Goal: Find specific page/section: Find specific page/section

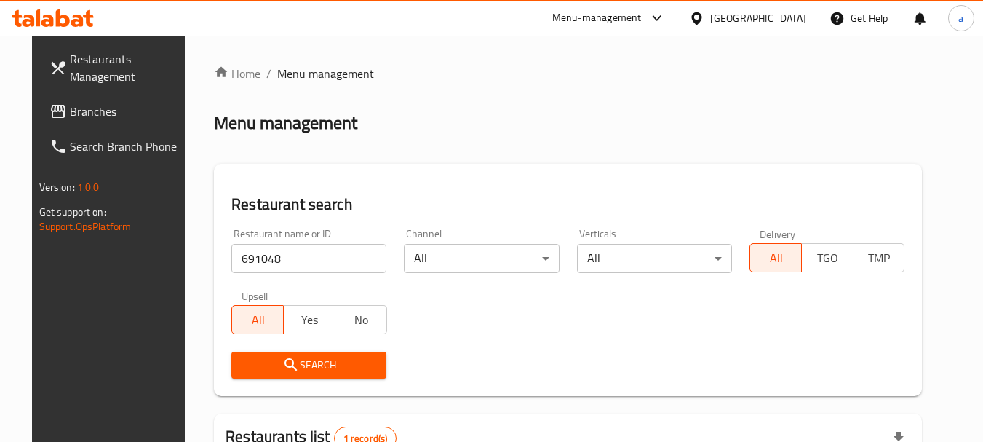
scroll to position [195, 0]
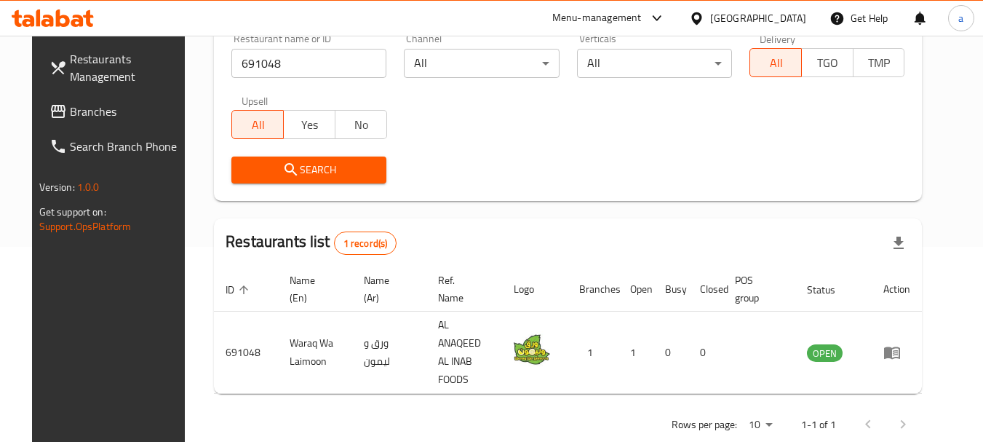
click at [743, 20] on div "[GEOGRAPHIC_DATA]" at bounding box center [758, 18] width 96 height 16
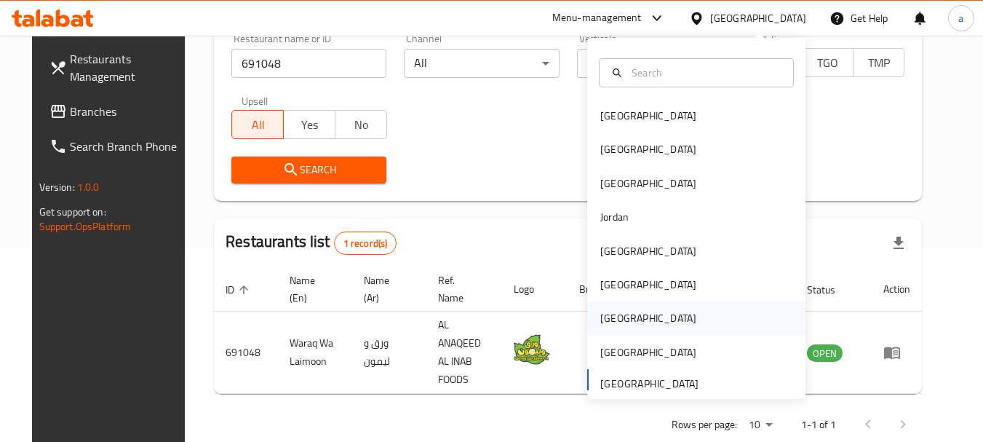
click at [631, 315] on div "[GEOGRAPHIC_DATA]" at bounding box center [696, 317] width 218 height 33
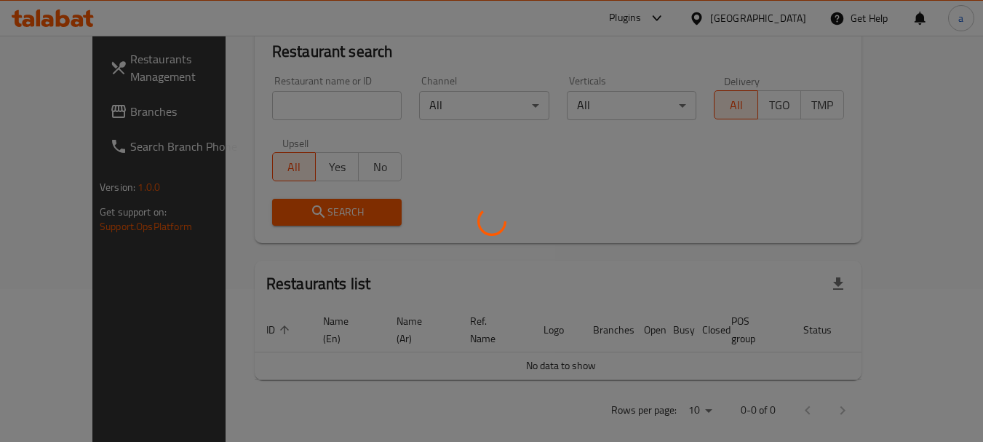
scroll to position [195, 0]
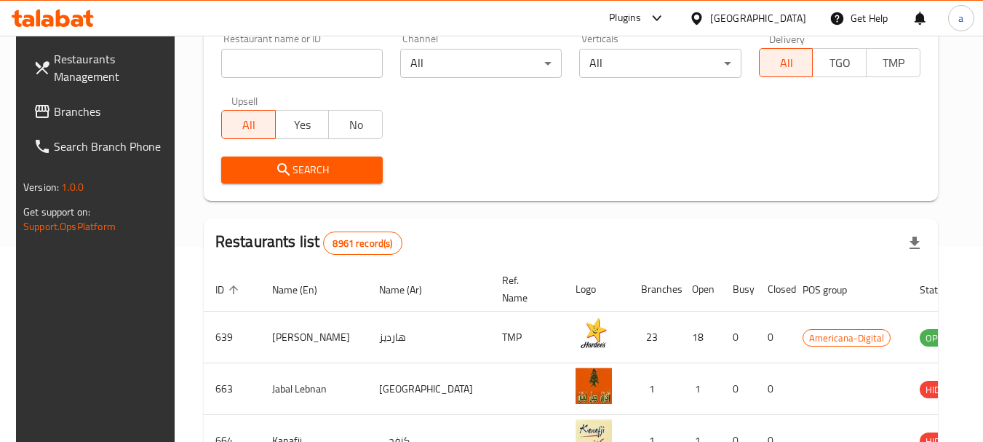
click at [55, 114] on span "Branches" at bounding box center [111, 111] width 115 height 17
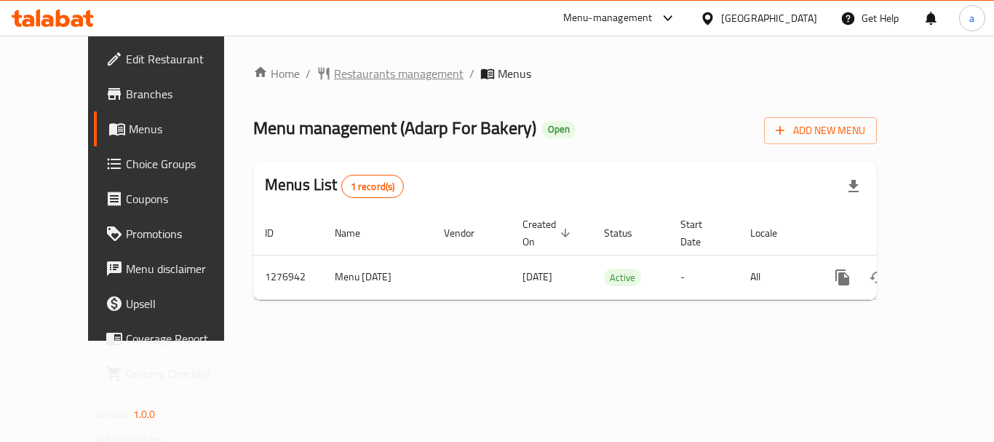
click at [350, 75] on span "Restaurants management" at bounding box center [398, 73] width 129 height 17
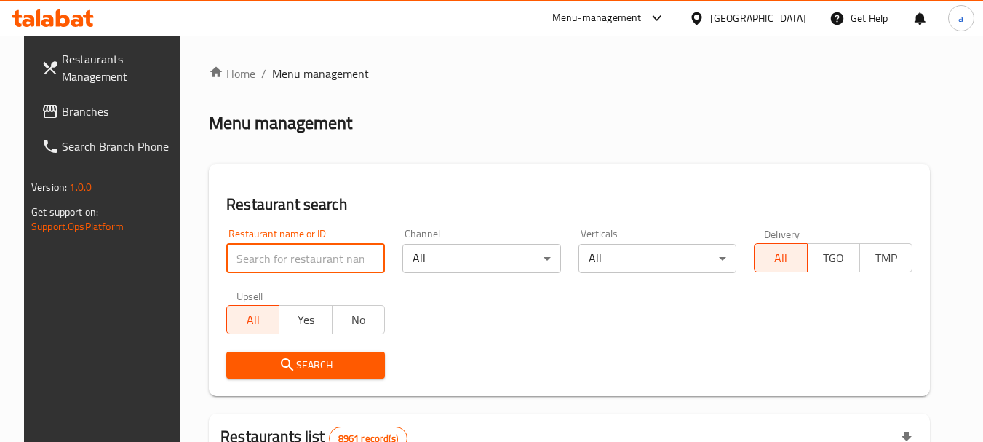
click at [324, 251] on input "search" at bounding box center [305, 258] width 159 height 29
paste input "692220"
type input "692220"
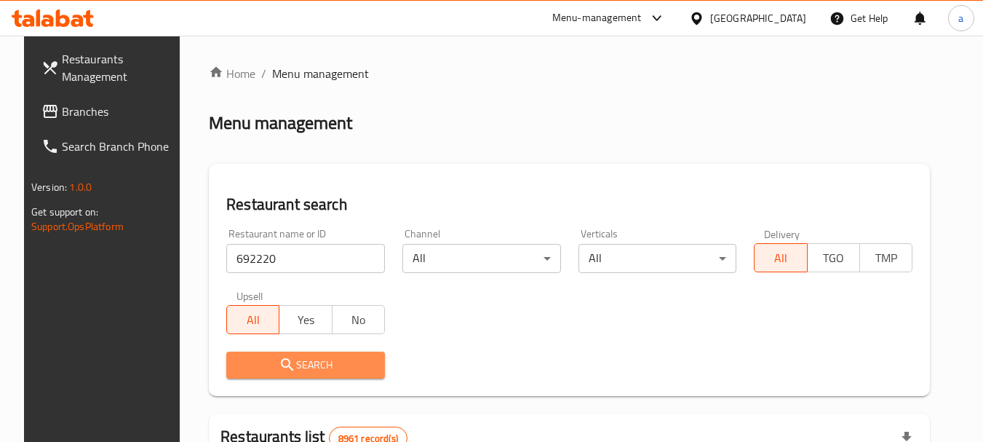
click at [324, 364] on span "Search" at bounding box center [305, 365] width 135 height 18
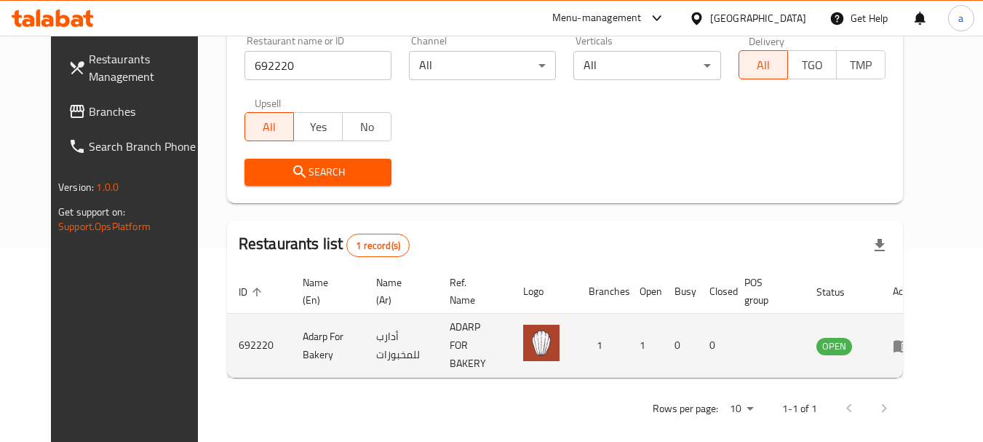
scroll to position [195, 0]
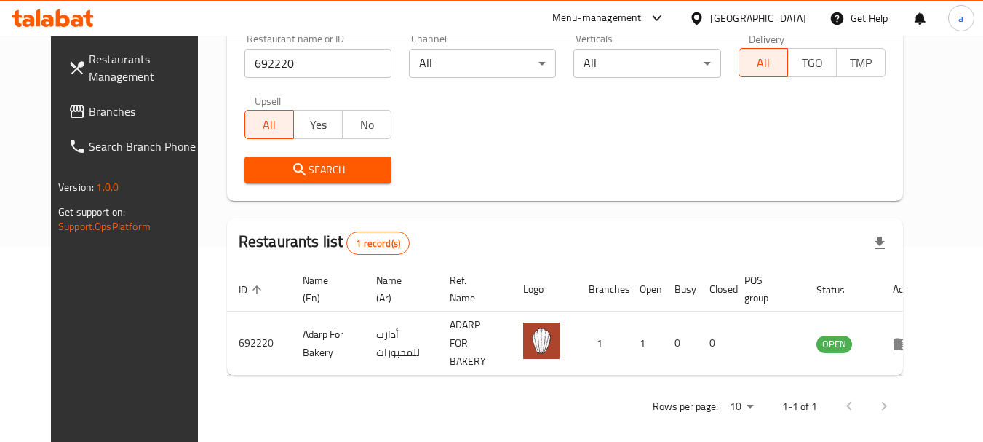
click at [787, 17] on div "Qatar" at bounding box center [758, 18] width 96 height 16
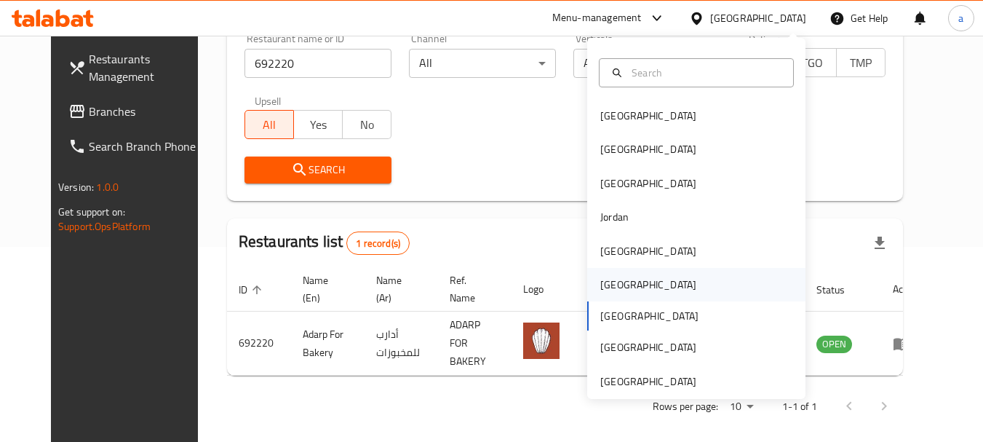
click at [618, 284] on div "Oman" at bounding box center [648, 284] width 119 height 33
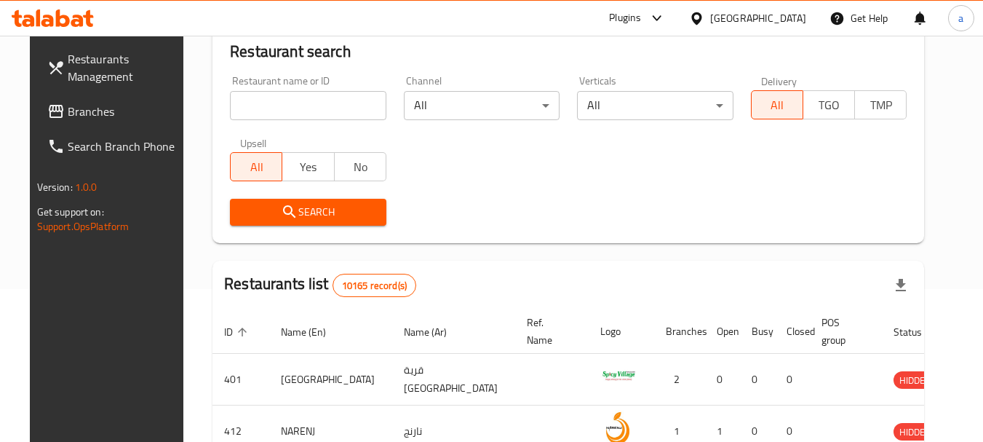
scroll to position [195, 0]
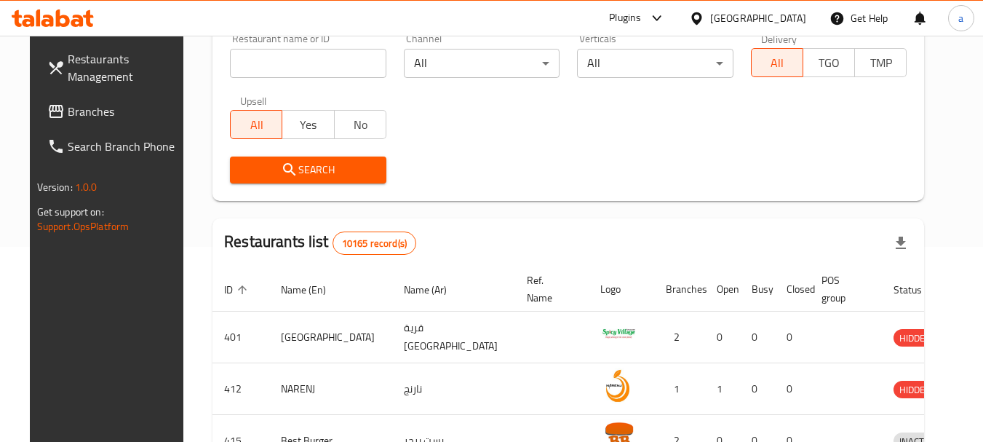
click at [68, 112] on span "Branches" at bounding box center [125, 111] width 115 height 17
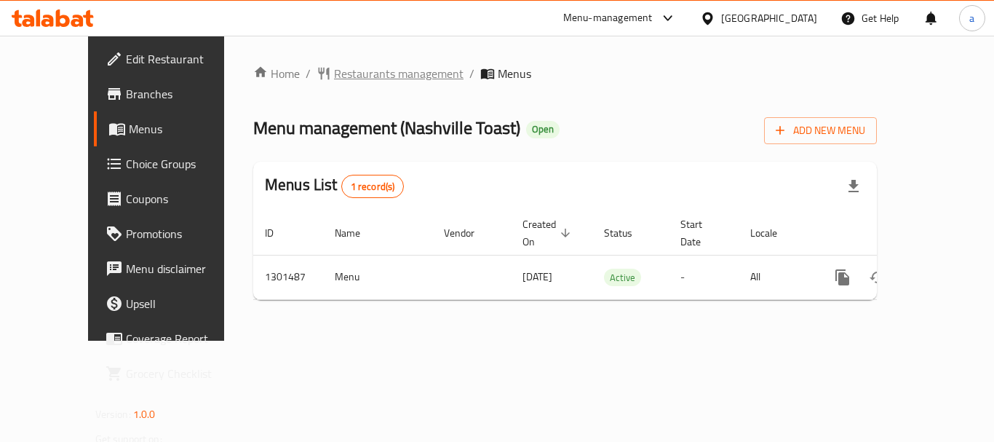
click at [339, 76] on span "Restaurants management" at bounding box center [398, 73] width 129 height 17
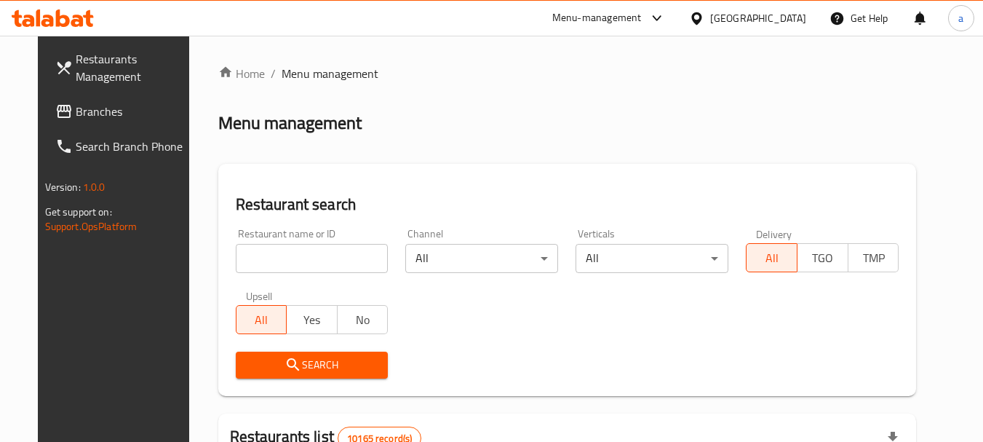
click at [302, 256] on input "search" at bounding box center [312, 258] width 153 height 29
paste input "702064"
type input "702064"
click at [330, 359] on span "Search" at bounding box center [311, 365] width 129 height 18
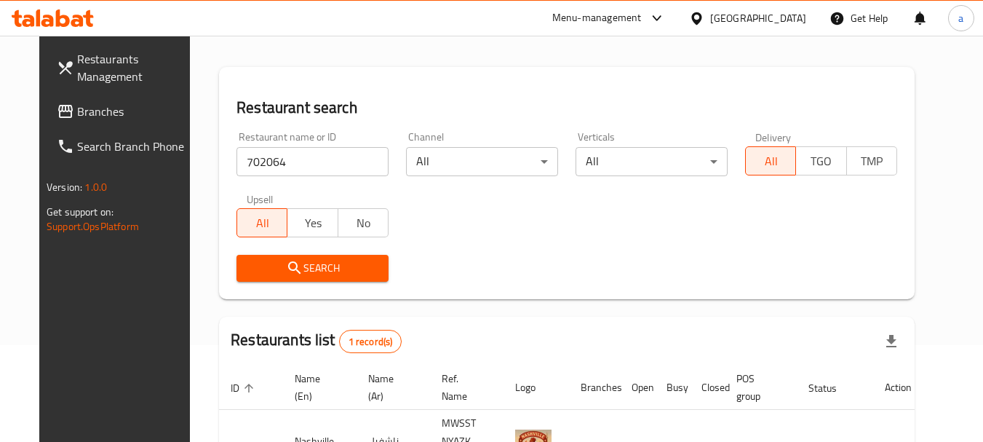
scroll to position [195, 0]
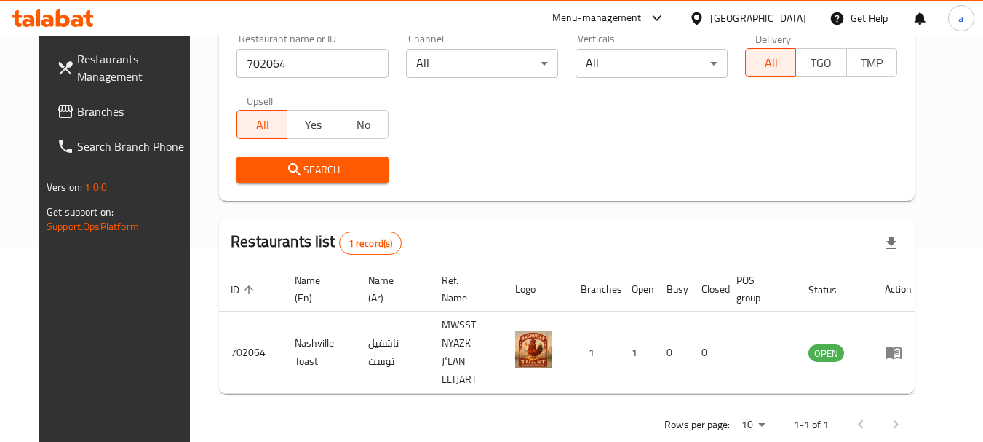
click at [779, 25] on div "[GEOGRAPHIC_DATA]" at bounding box center [758, 18] width 96 height 16
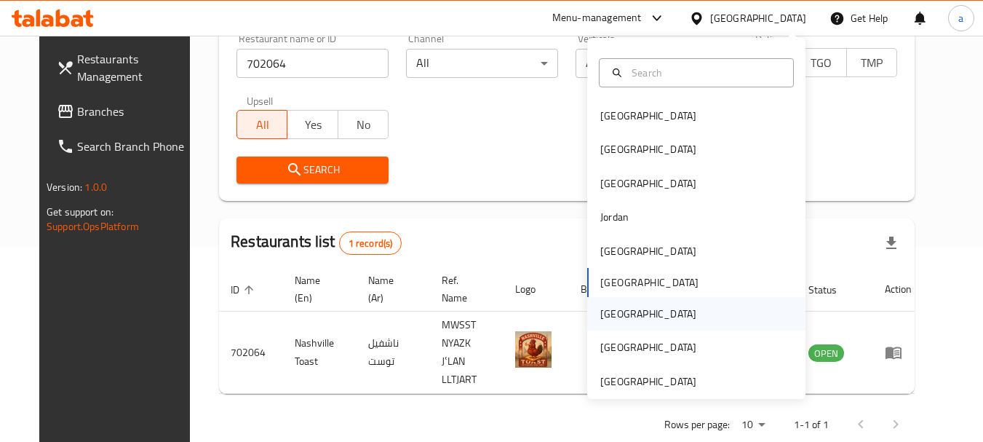
click at [643, 314] on div "[GEOGRAPHIC_DATA]" at bounding box center [696, 313] width 218 height 33
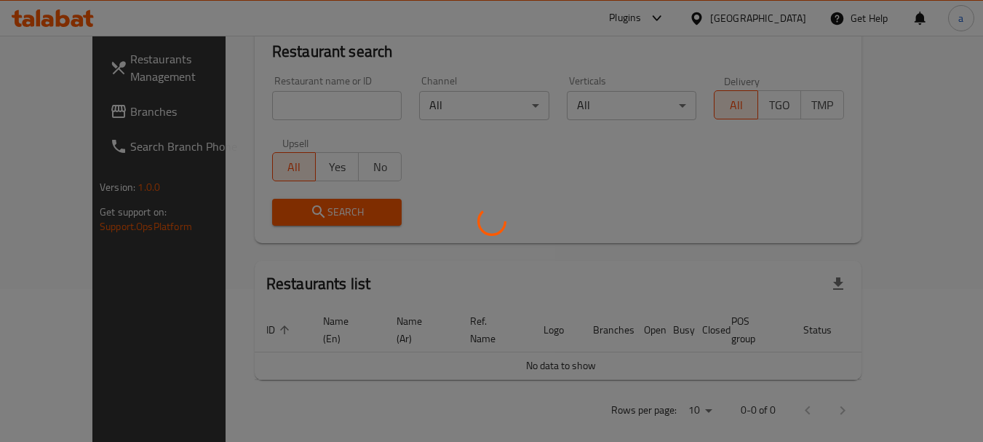
scroll to position [195, 0]
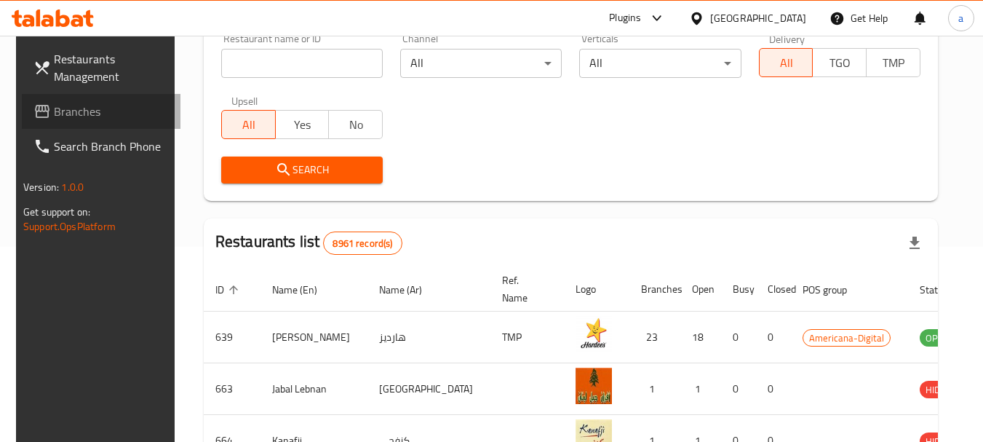
click at [73, 111] on span "Branches" at bounding box center [111, 111] width 115 height 17
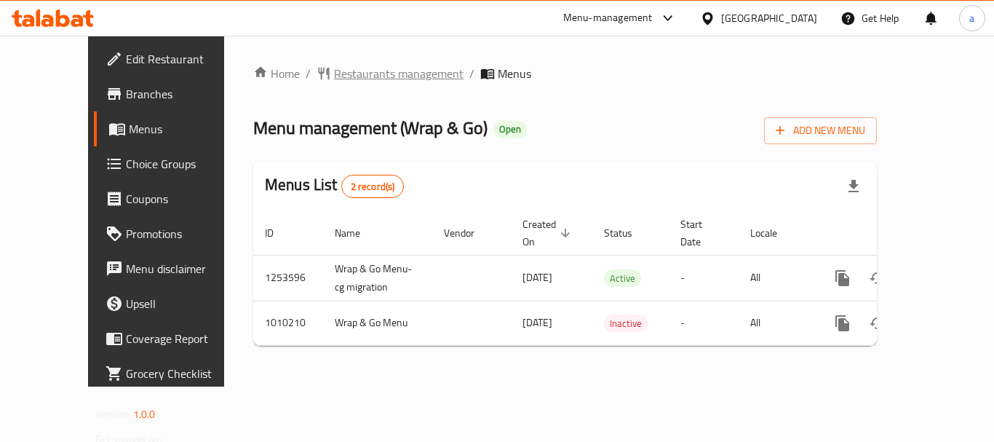
click at [353, 77] on span "Restaurants management" at bounding box center [398, 73] width 129 height 17
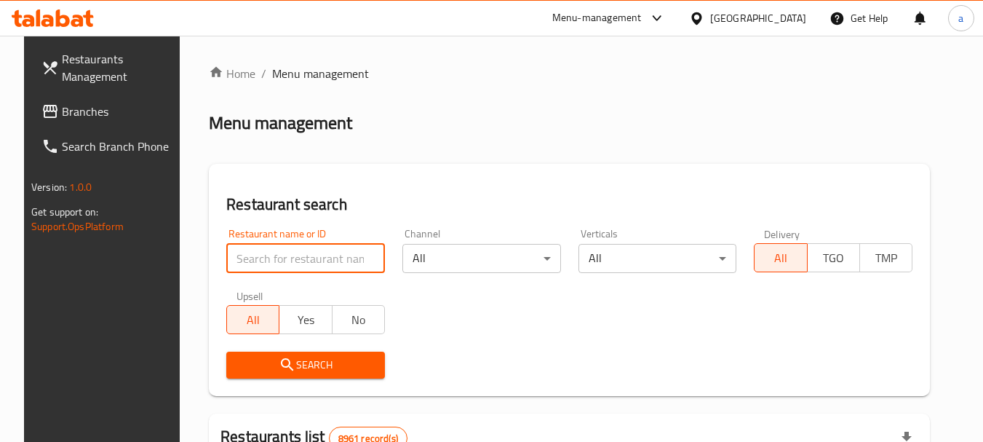
click at [296, 252] on input "search" at bounding box center [305, 258] width 159 height 29
paste input "660715"
type input "660715"
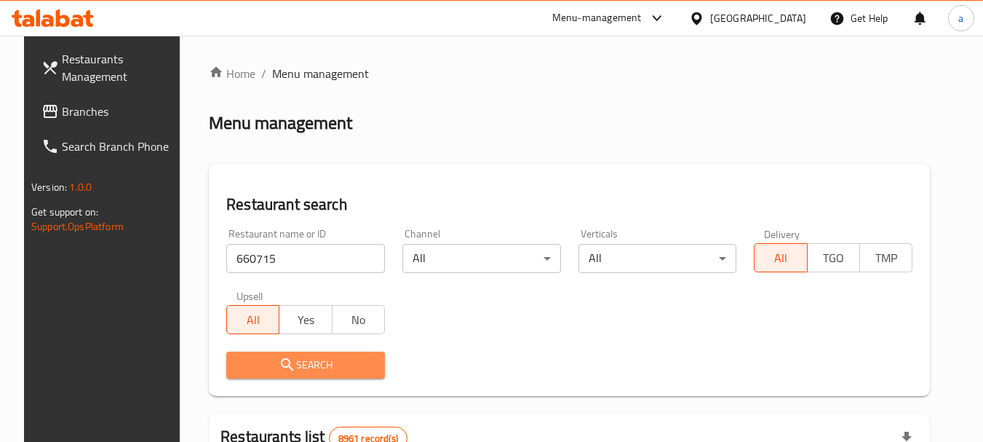
click at [312, 362] on span "Search" at bounding box center [305, 365] width 135 height 18
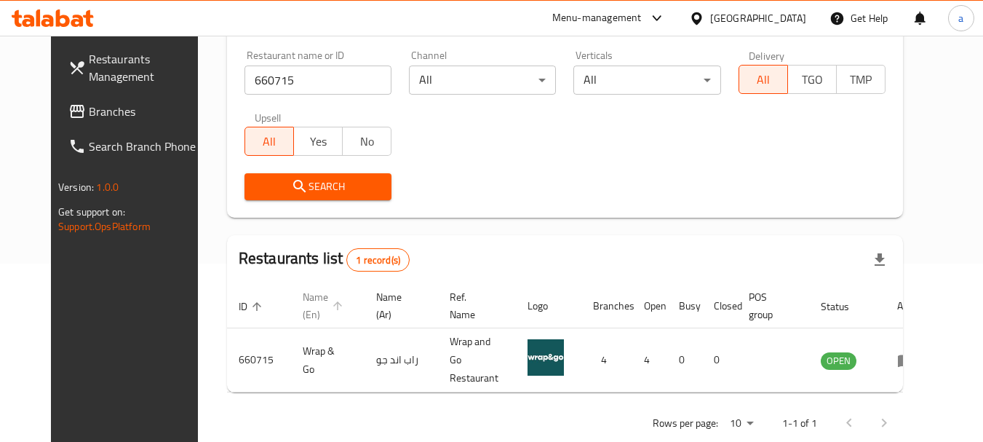
scroll to position [195, 0]
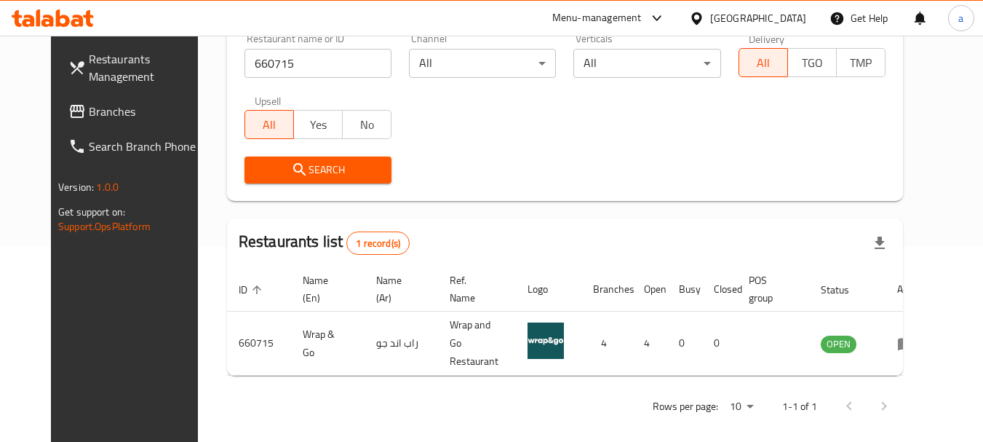
click at [781, 17] on div "[GEOGRAPHIC_DATA]" at bounding box center [758, 18] width 96 height 16
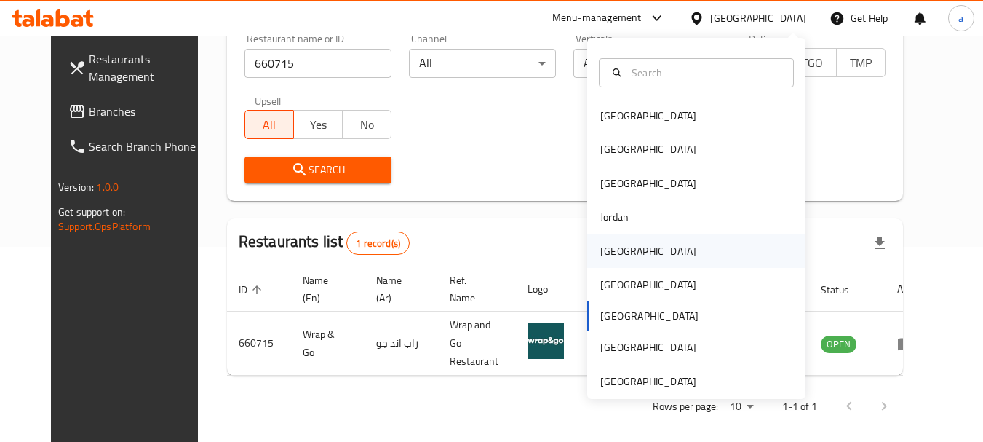
click at [614, 250] on div "[GEOGRAPHIC_DATA]" at bounding box center [648, 251] width 96 height 16
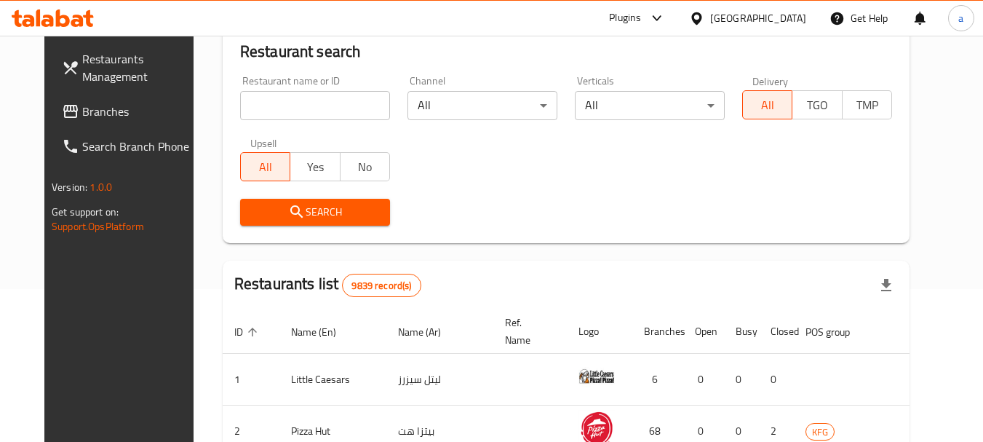
scroll to position [195, 0]
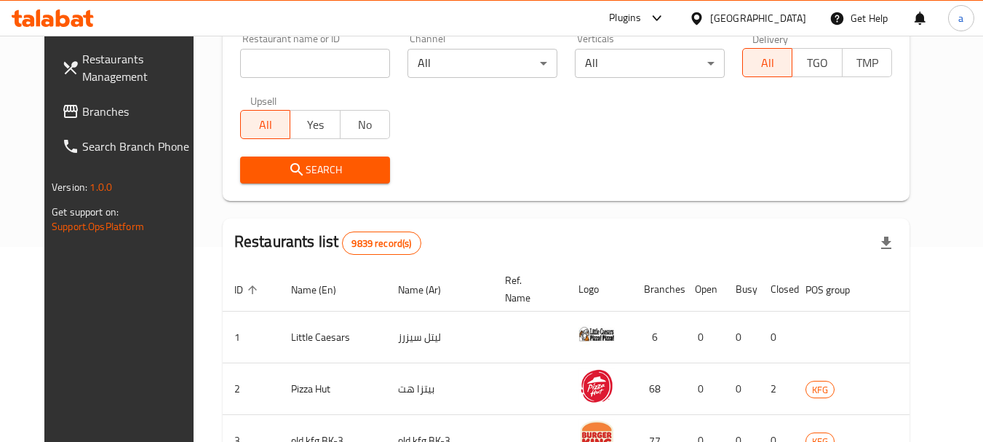
click at [82, 104] on span "Branches" at bounding box center [139, 111] width 115 height 17
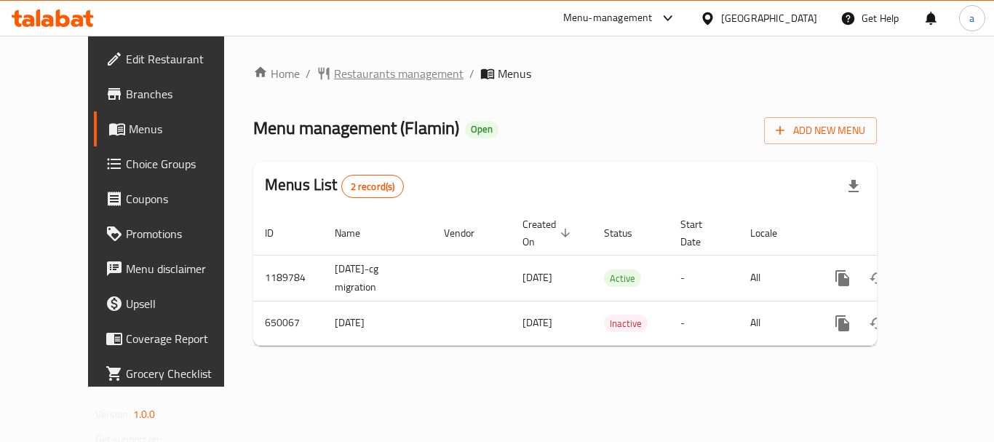
click at [334, 76] on span "Restaurants management" at bounding box center [398, 73] width 129 height 17
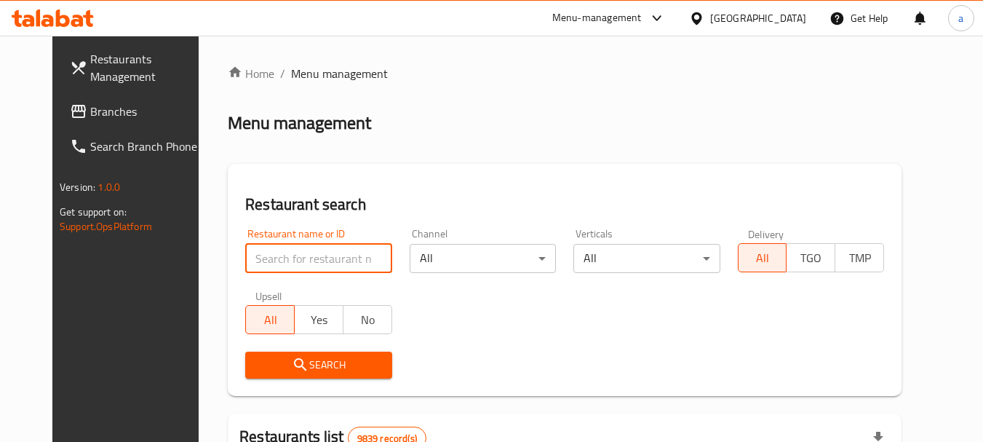
click at [338, 257] on input "search" at bounding box center [318, 258] width 146 height 29
paste input "641236"
type input "641236"
click at [343, 360] on span "Search" at bounding box center [318, 365] width 123 height 18
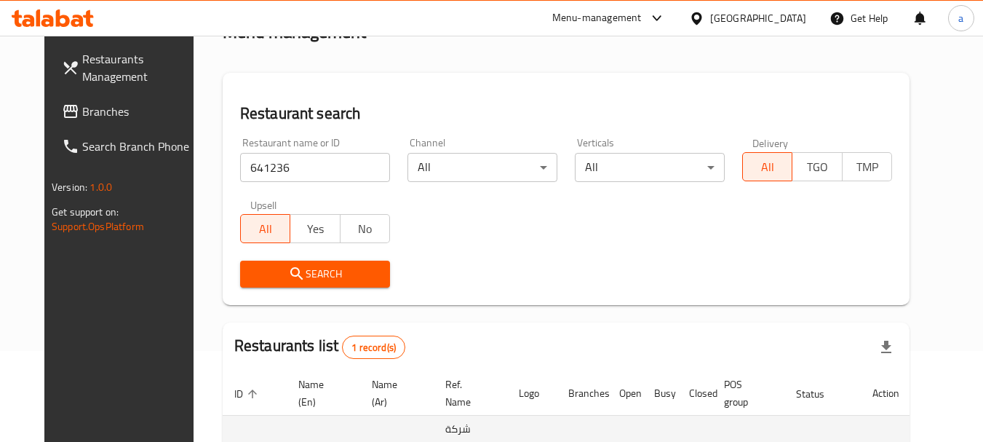
scroll to position [189, 0]
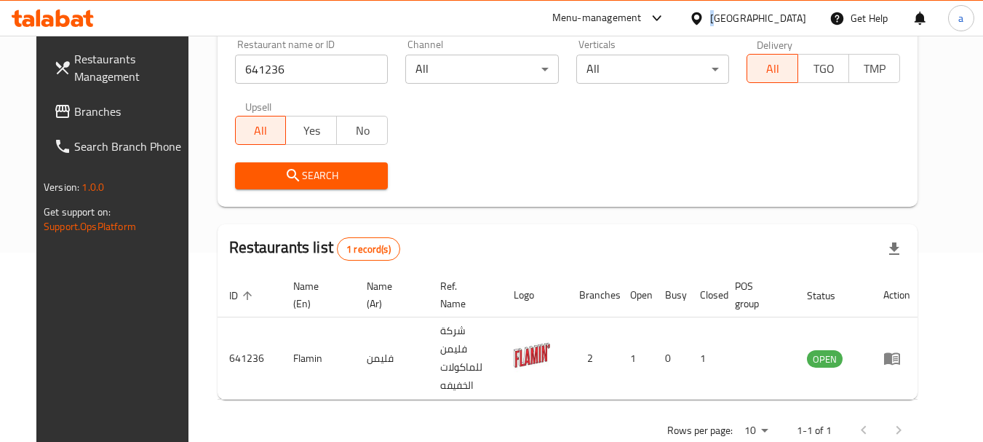
click at [778, 17] on div "Kuwait" at bounding box center [758, 18] width 96 height 16
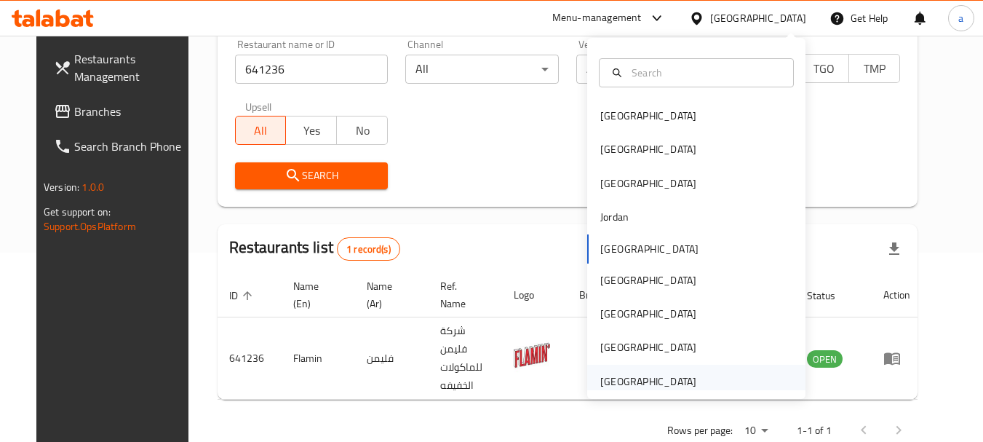
click at [601, 380] on div "[GEOGRAPHIC_DATA]" at bounding box center [648, 381] width 96 height 16
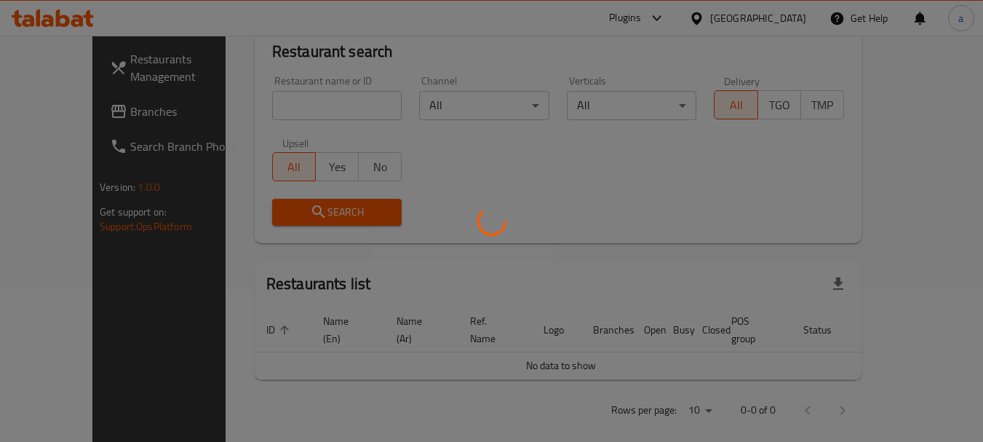
scroll to position [189, 0]
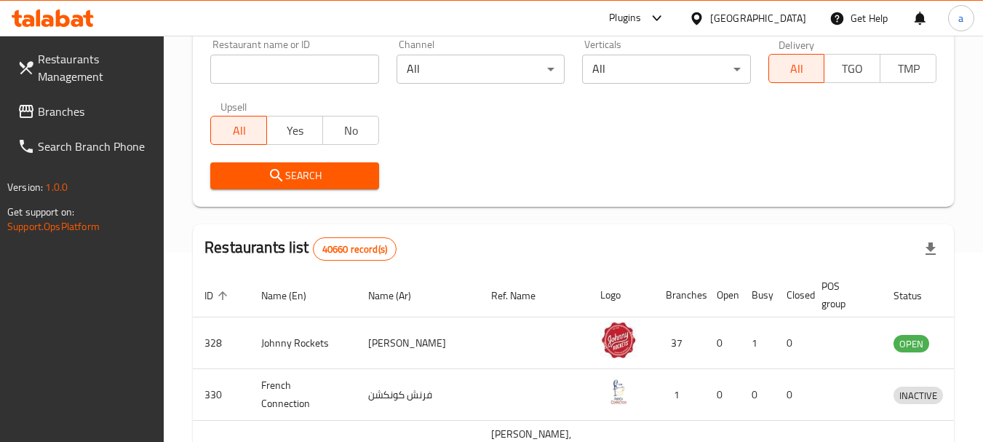
click at [38, 111] on span "Branches" at bounding box center [95, 111] width 115 height 17
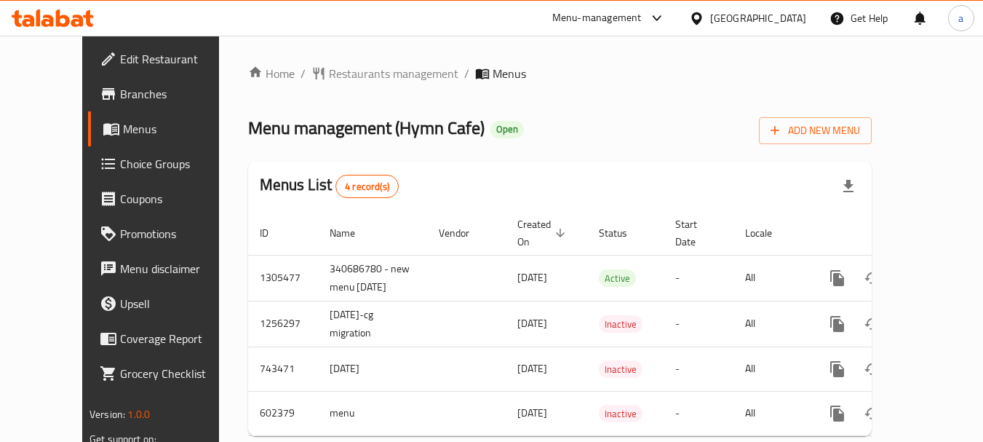
click at [338, 62] on div "Home / Restaurants management / Menus Menu management ( Hymn Cafe ) Open Add Ne…" at bounding box center [560, 256] width 682 height 441
click at [338, 79] on span "Restaurants management" at bounding box center [393, 73] width 129 height 17
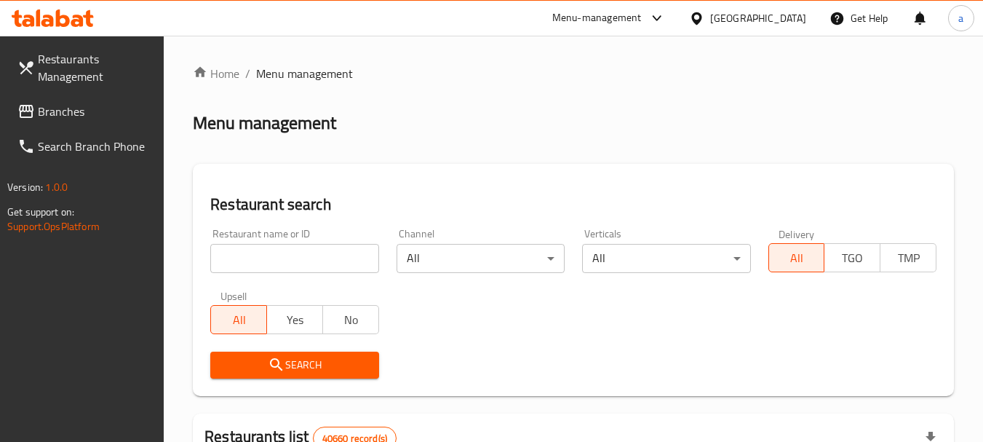
click at [291, 252] on input "search" at bounding box center [294, 258] width 168 height 29
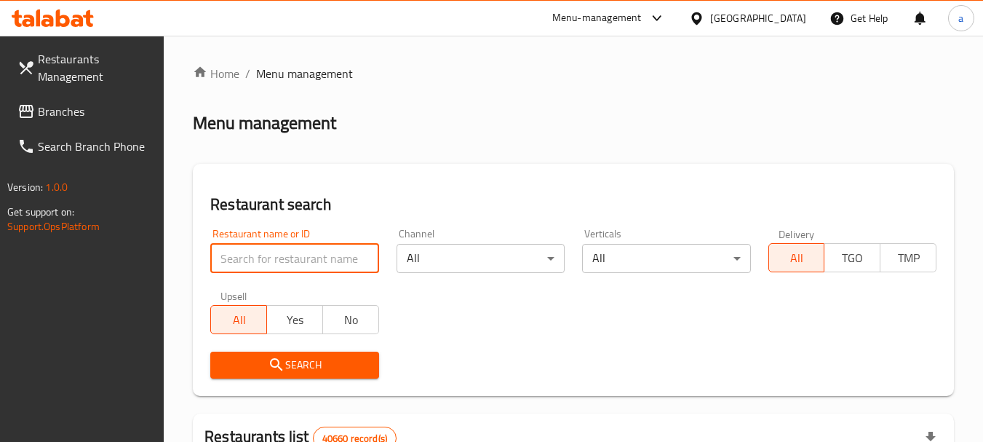
paste input "637791"
type input "637791"
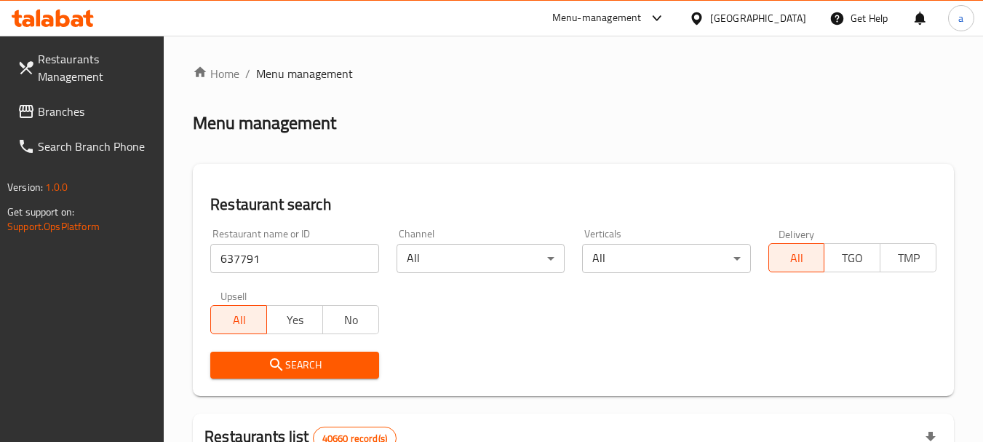
click at [300, 364] on span "Search" at bounding box center [294, 365] width 145 height 18
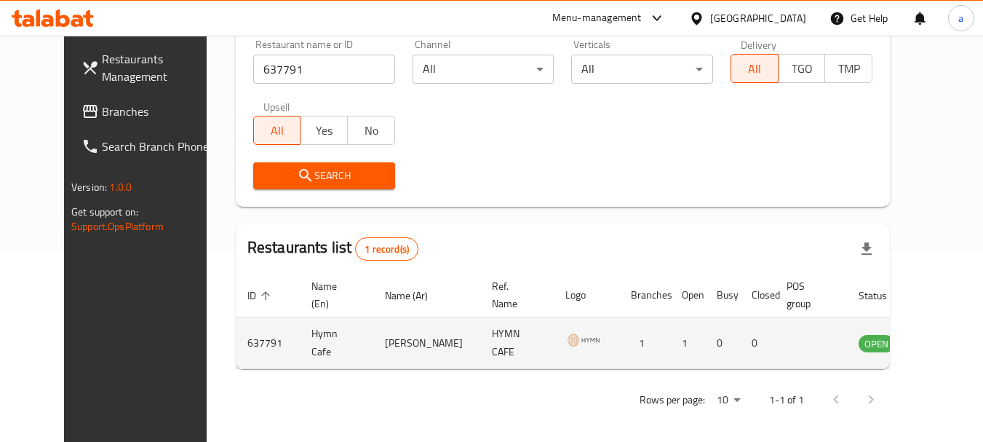
scroll to position [195, 0]
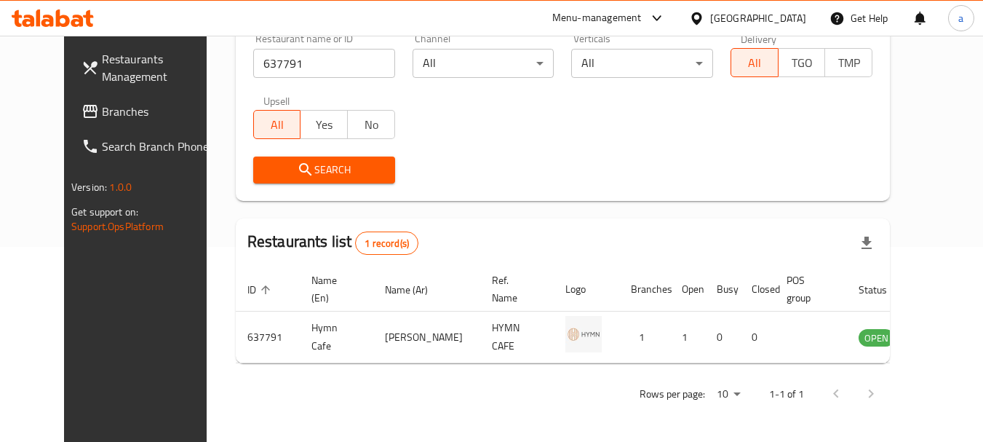
click at [102, 110] on span "Branches" at bounding box center [159, 111] width 115 height 17
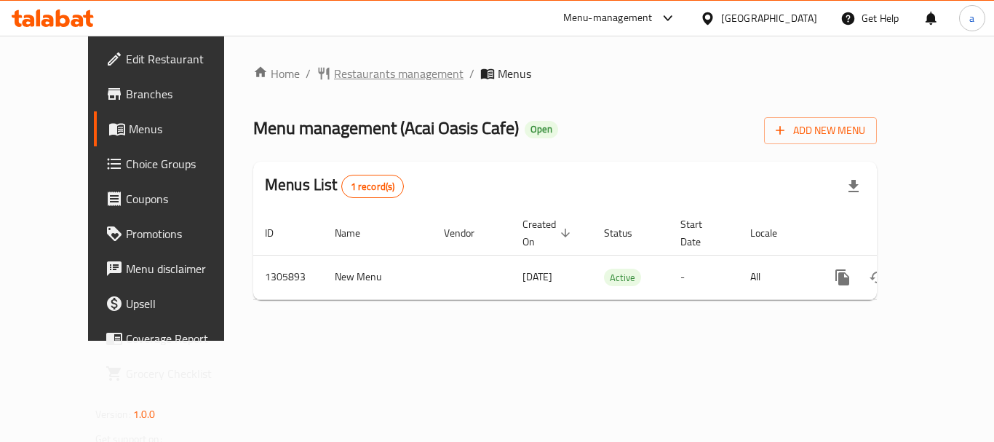
click at [353, 74] on span "Restaurants management" at bounding box center [398, 73] width 129 height 17
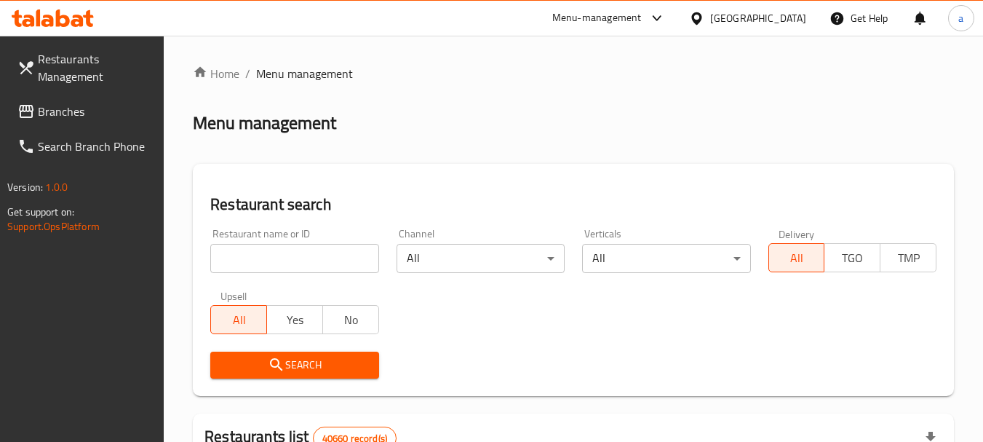
click at [305, 252] on input "search" at bounding box center [294, 258] width 168 height 29
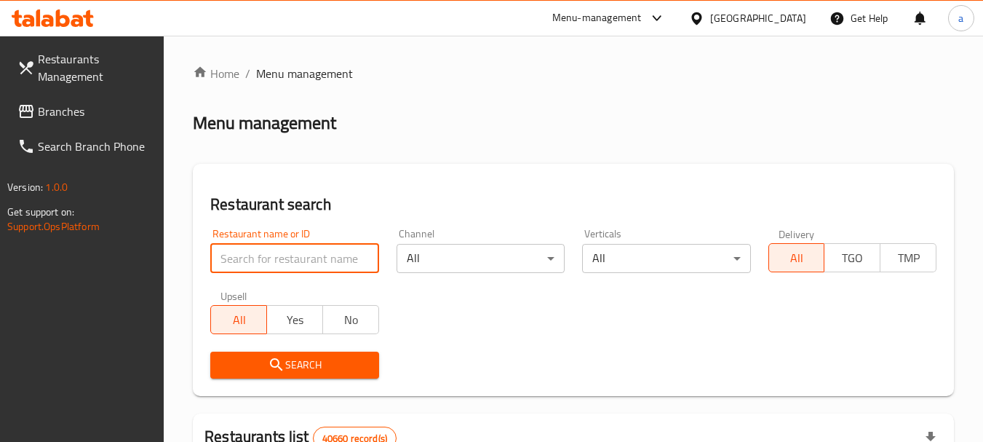
paste input "703898"
type input "703898"
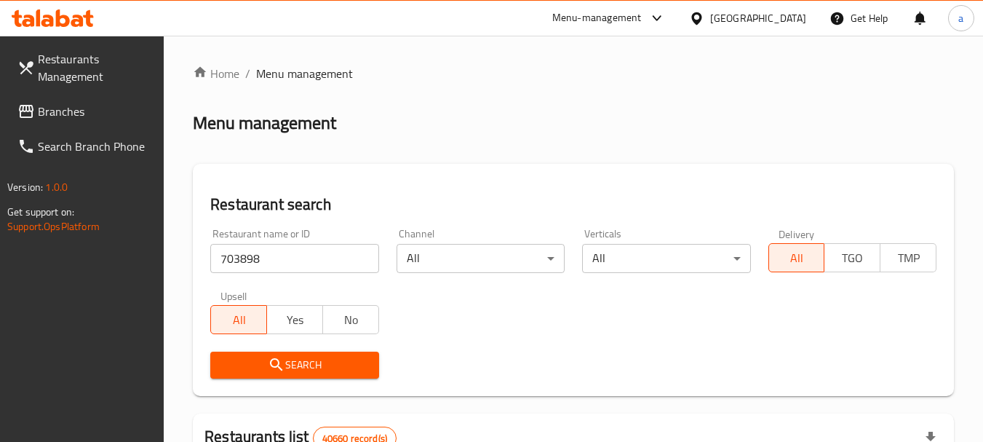
click at [306, 367] on span "Search" at bounding box center [294, 365] width 145 height 18
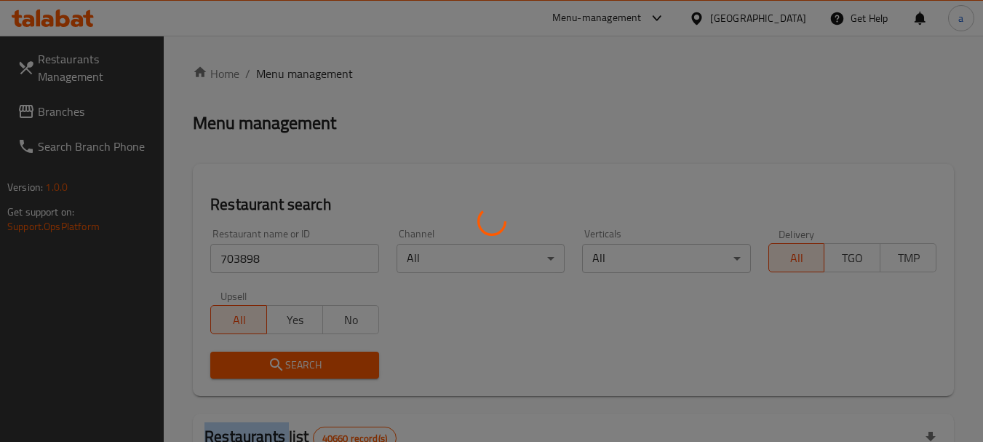
click at [306, 367] on div at bounding box center [491, 221] width 983 height 442
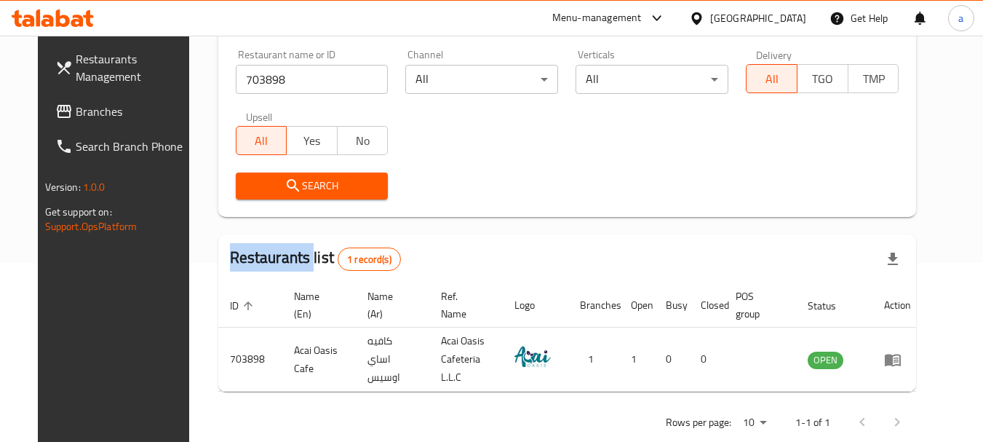
scroll to position [195, 0]
